Goal: Information Seeking & Learning: Learn about a topic

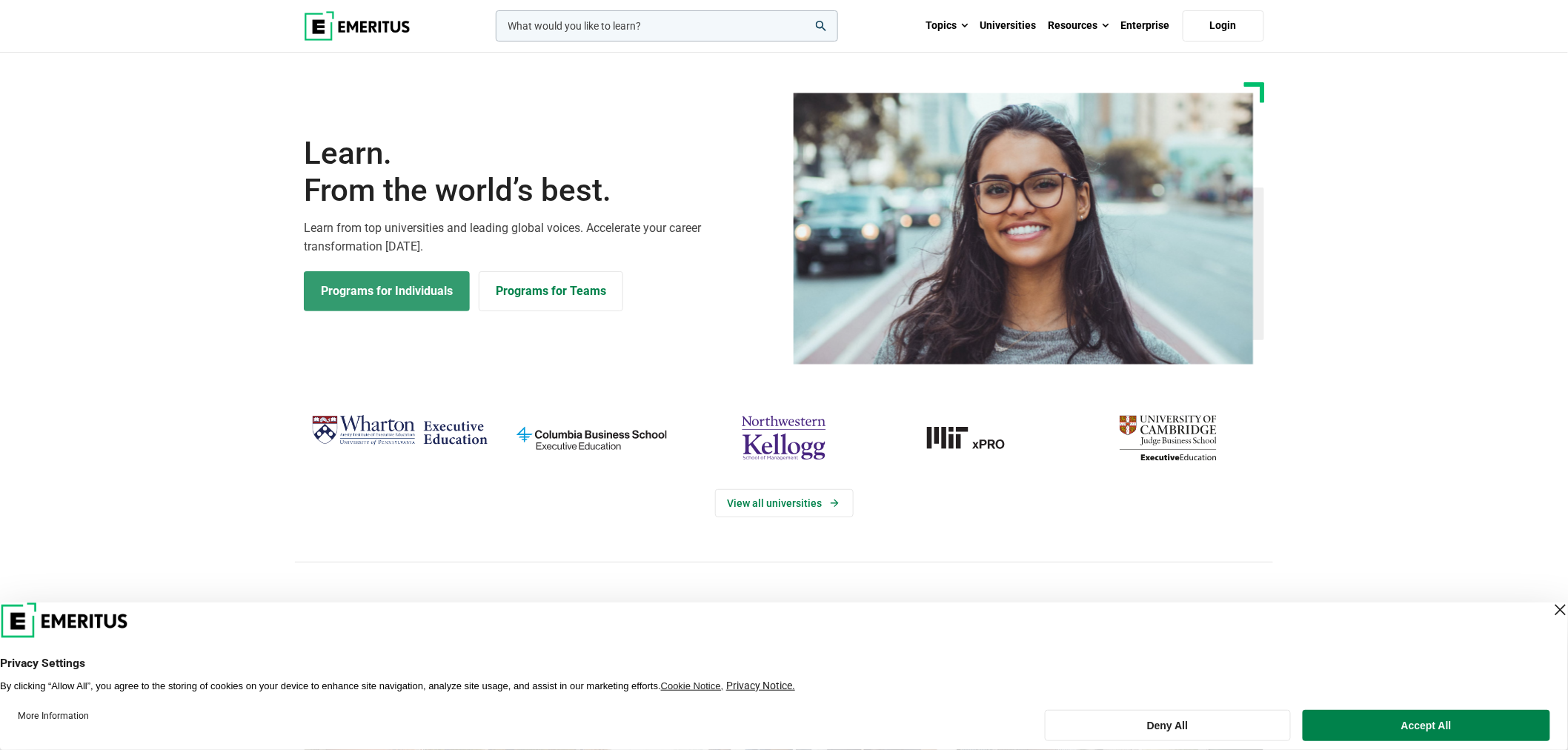
click at [431, 292] on link "Programs for Individuals" at bounding box center [386, 291] width 166 height 40
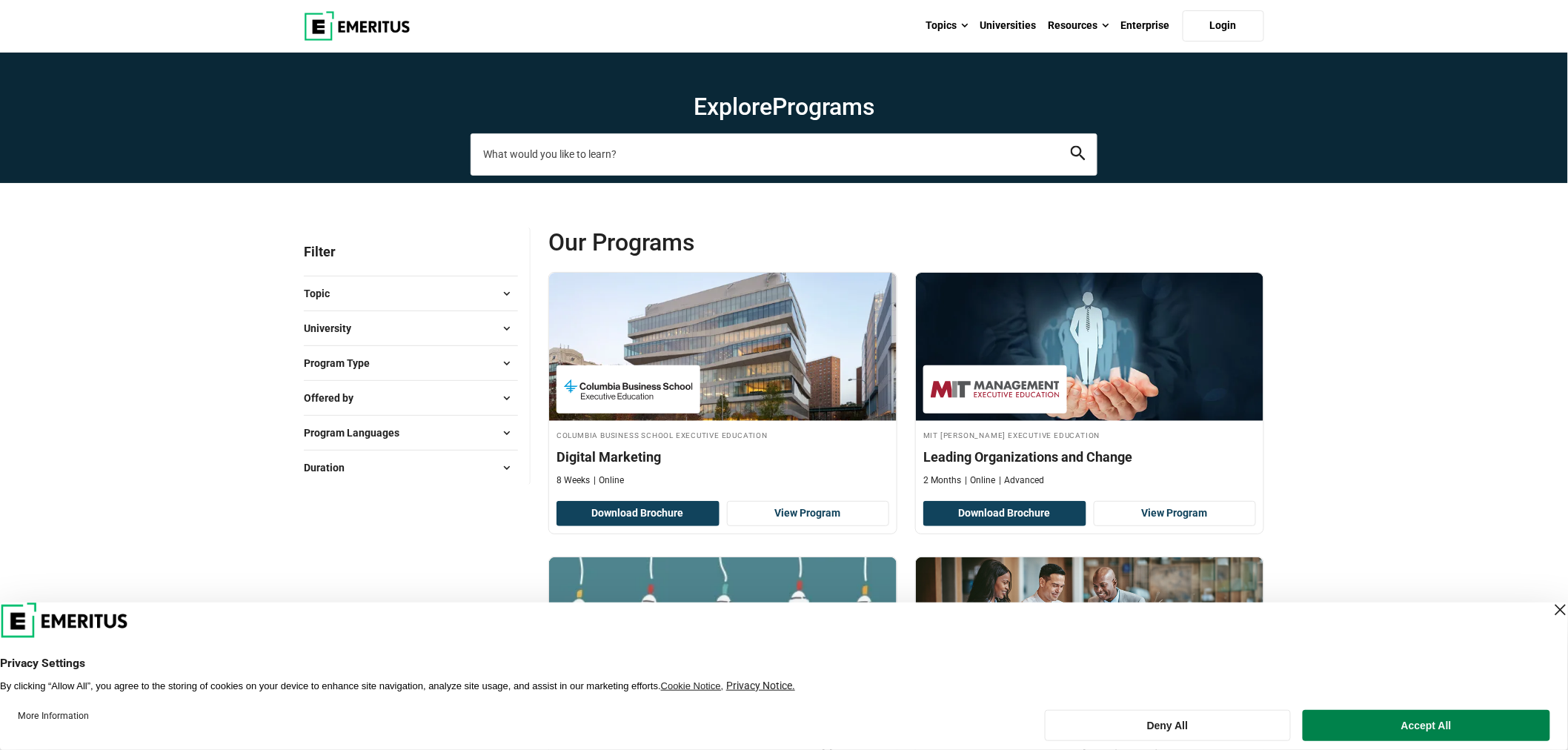
click at [608, 141] on input "search-page" at bounding box center [783, 154] width 627 height 42
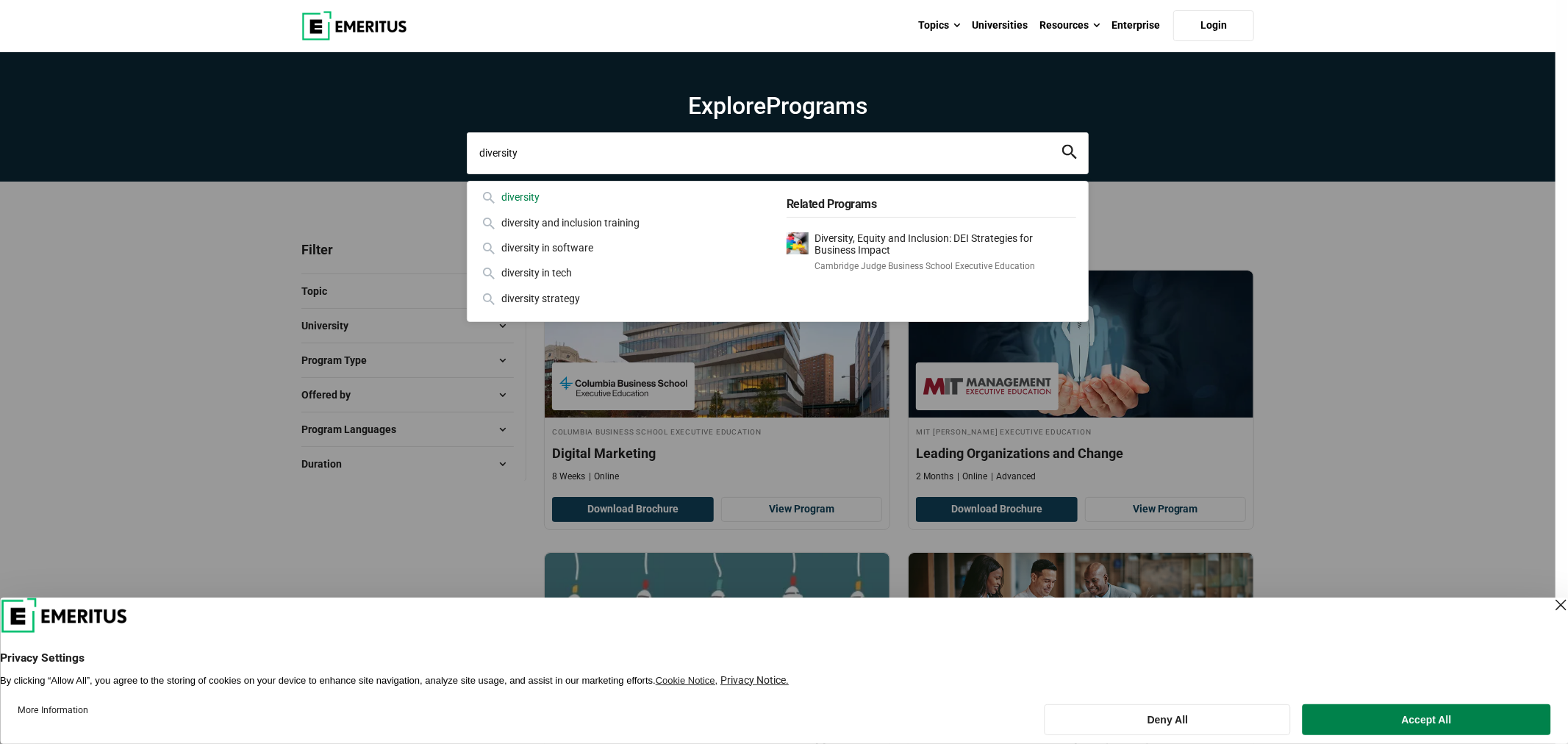
type input "diversity"
click at [542, 197] on div "diversity" at bounding box center [623, 197] width 290 height 17
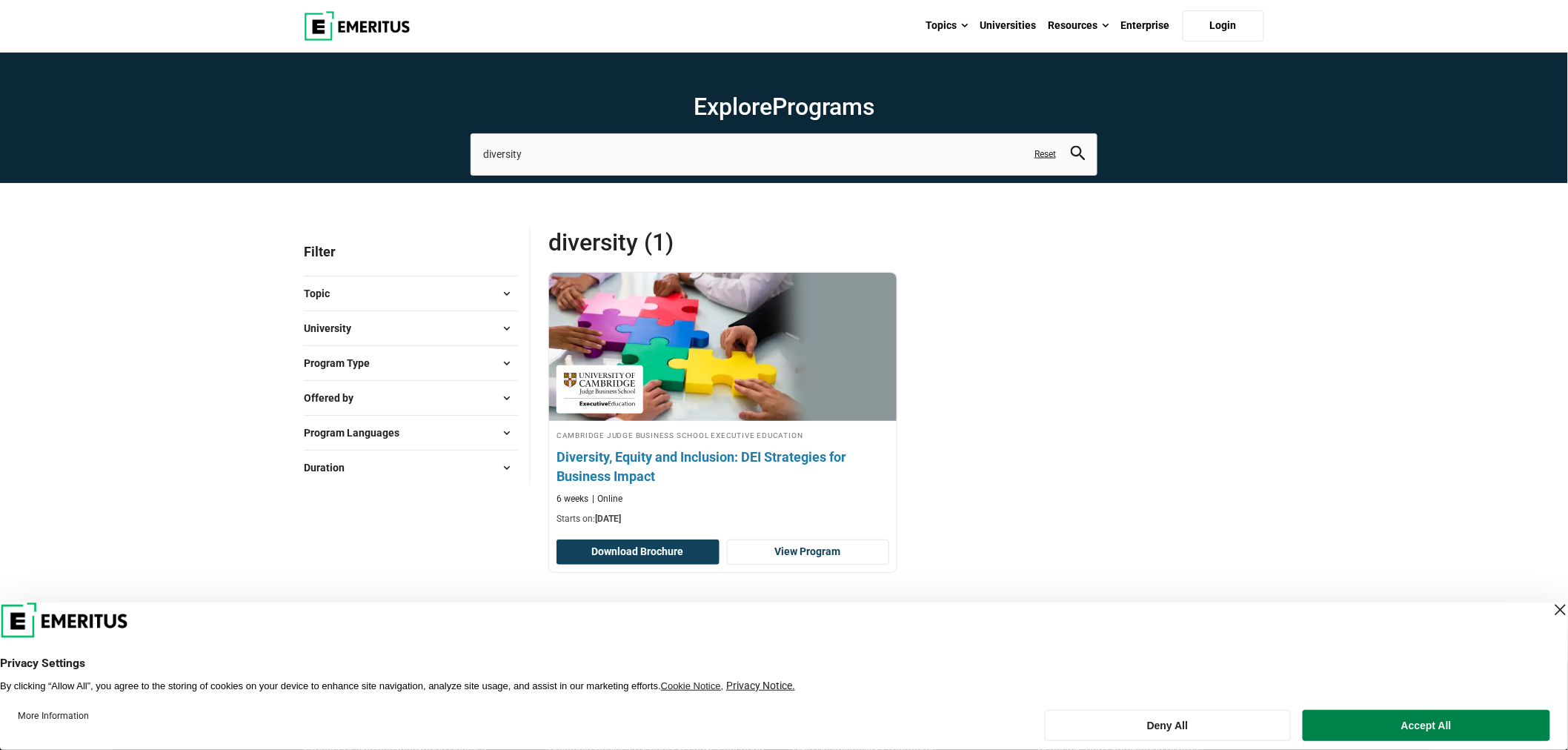
click at [667, 462] on h4 "Diversity, Equity and Inclusion: DEI Strategies for Business Impact" at bounding box center [723, 466] width 333 height 37
click at [653, 474] on h4 "Diversity, Equity and Inclusion: DEI Strategies for Business Impact" at bounding box center [723, 466] width 333 height 37
